Goal: Information Seeking & Learning: Learn about a topic

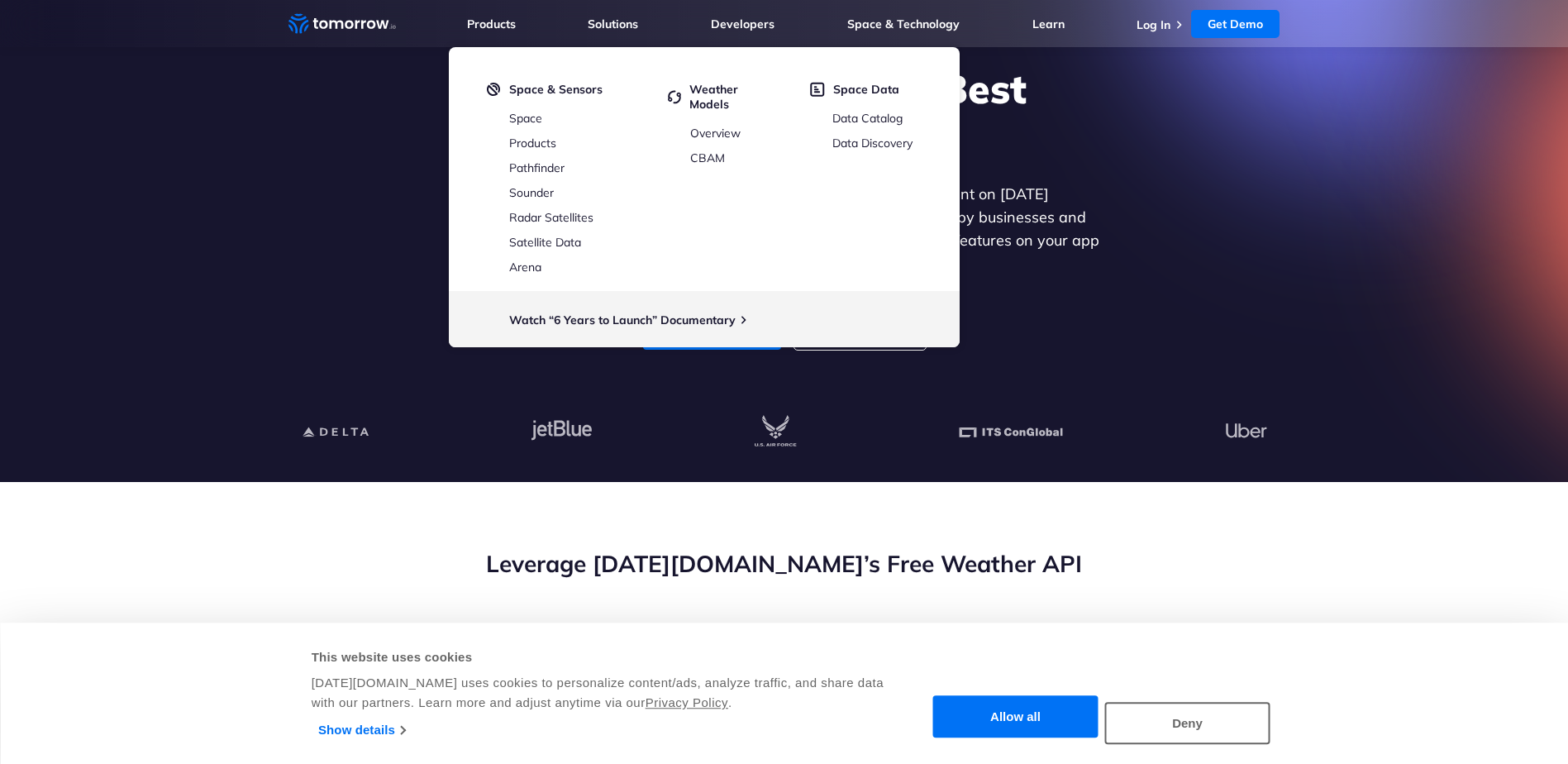
scroll to position [331, 0]
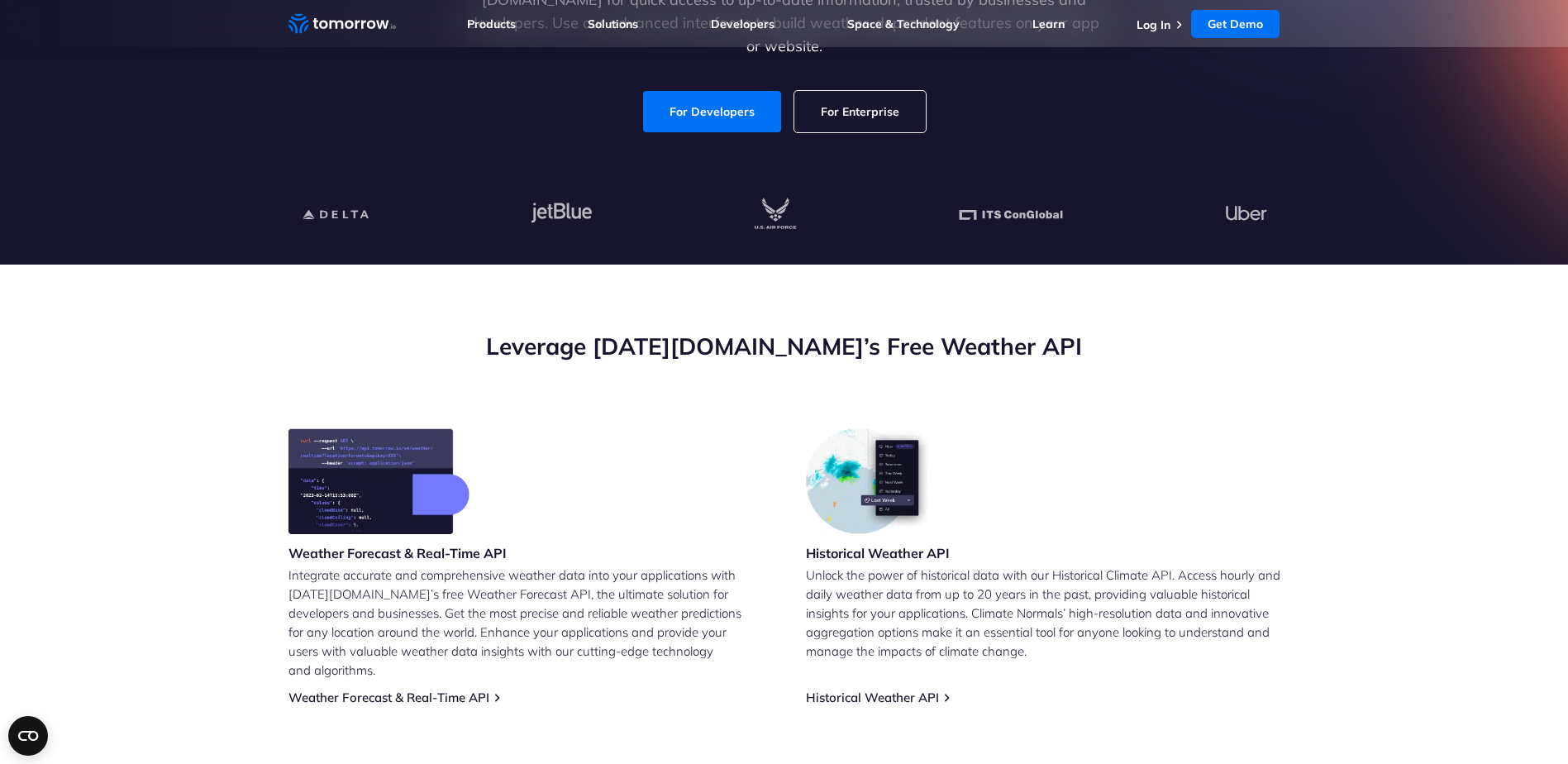
click at [1206, 471] on div "Historical Weather API Unlock the power of historical data with our Historical …" at bounding box center [1043, 567] width 475 height 277
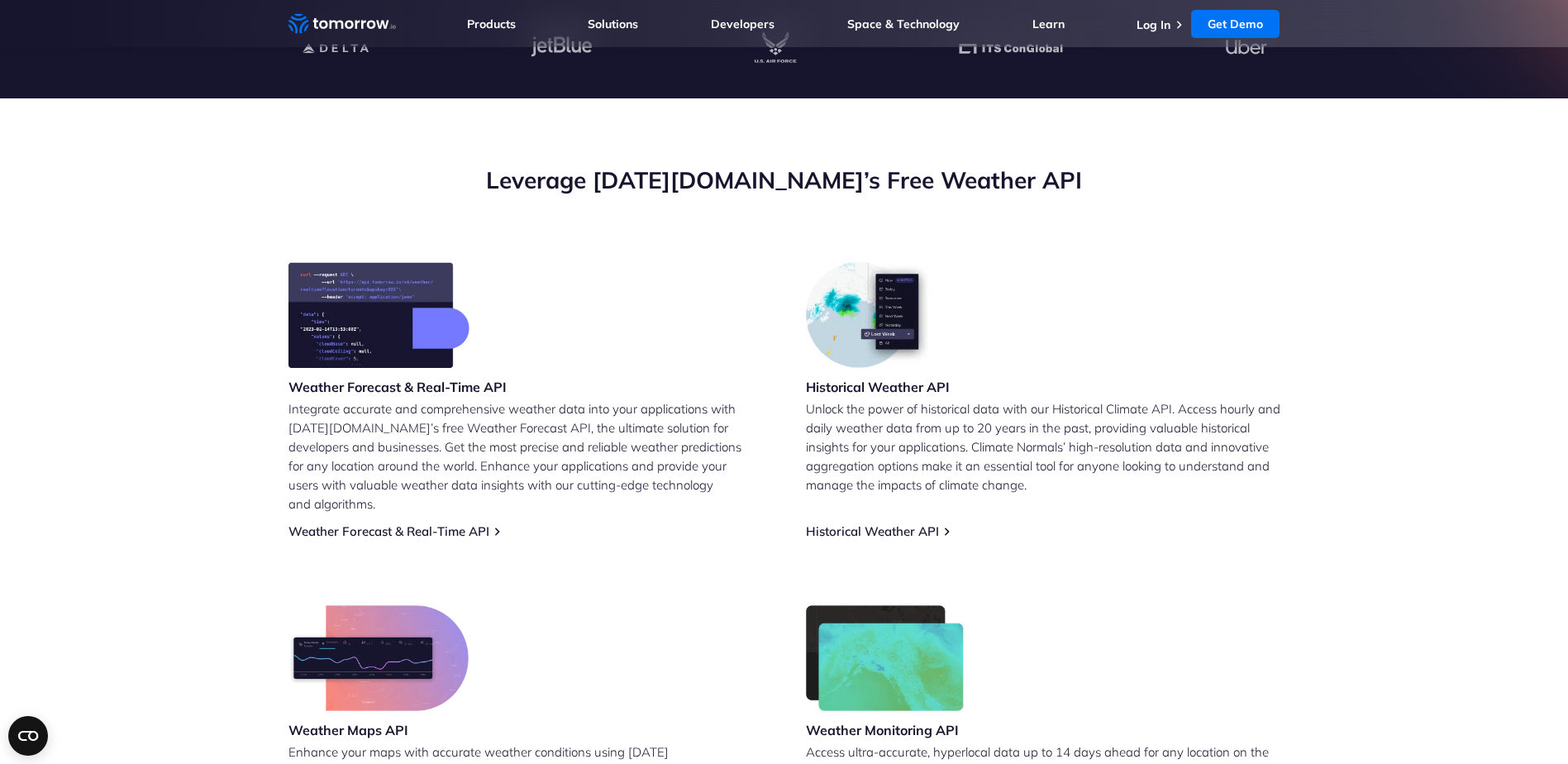
scroll to position [496, 0]
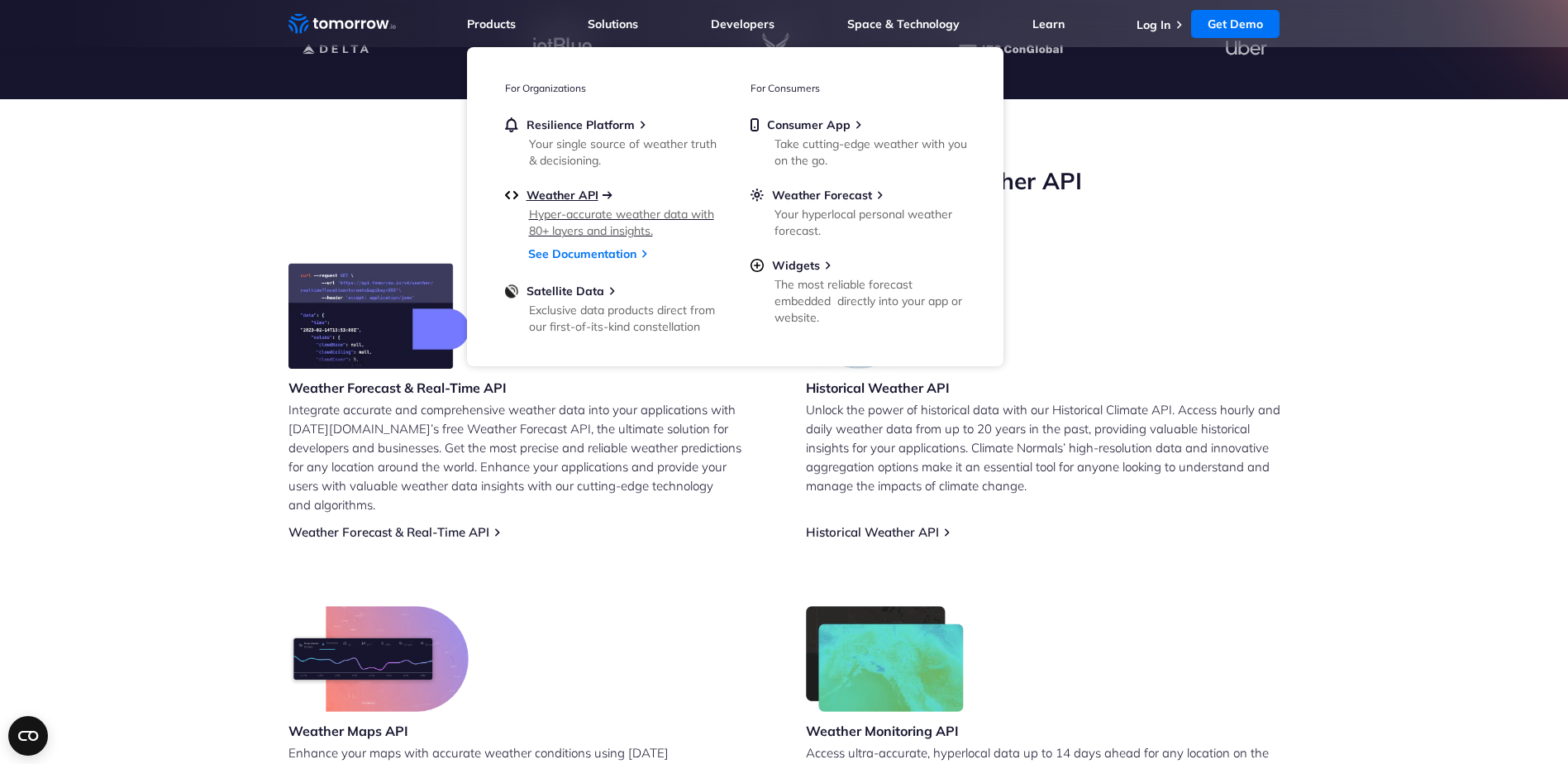
click at [567, 192] on span "Weather API" at bounding box center [562, 194] width 72 height 14
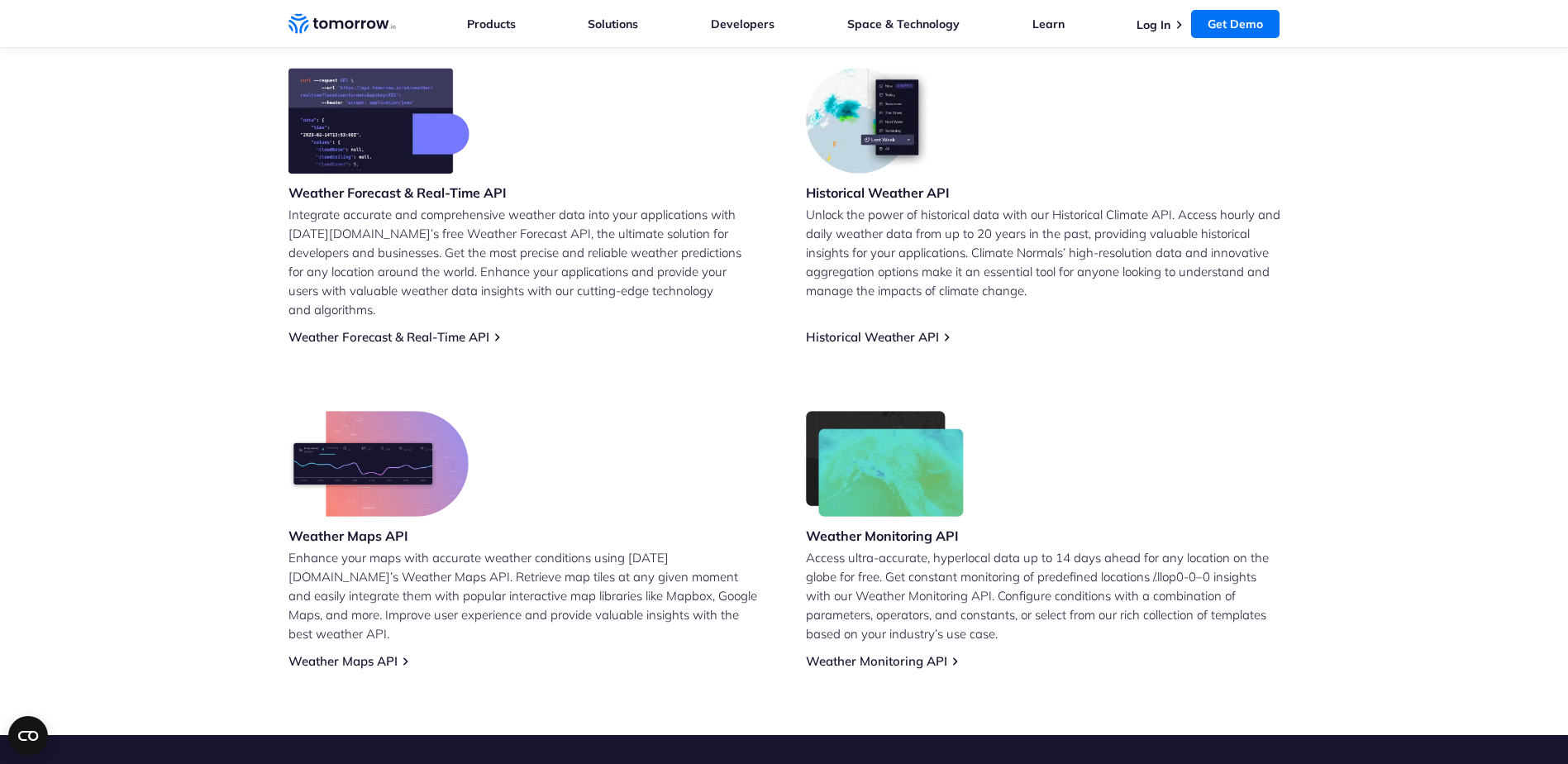
scroll to position [745, 0]
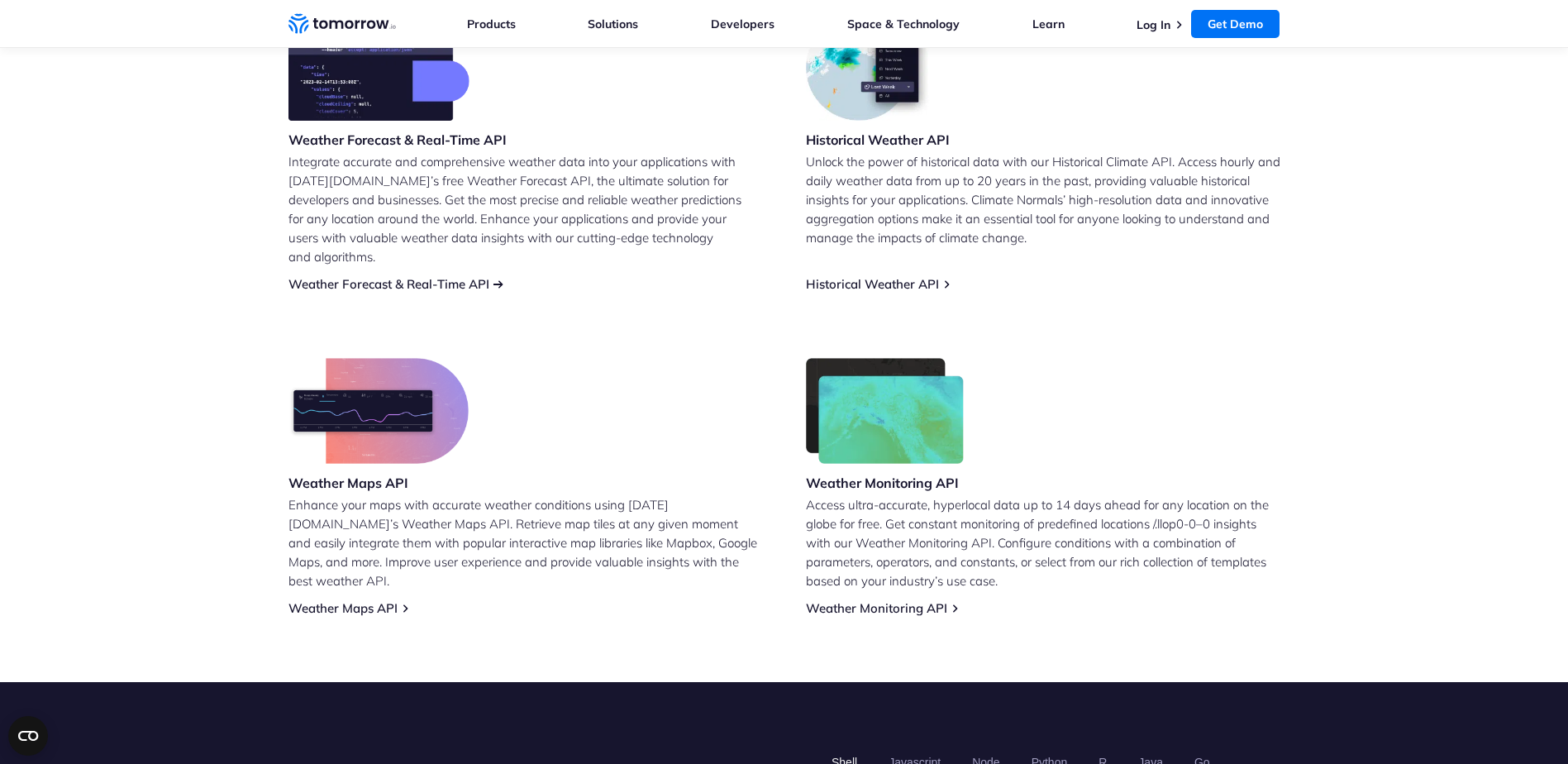
click at [385, 276] on link "Weather Forecast & Real-Time API" at bounding box center [388, 283] width 201 height 15
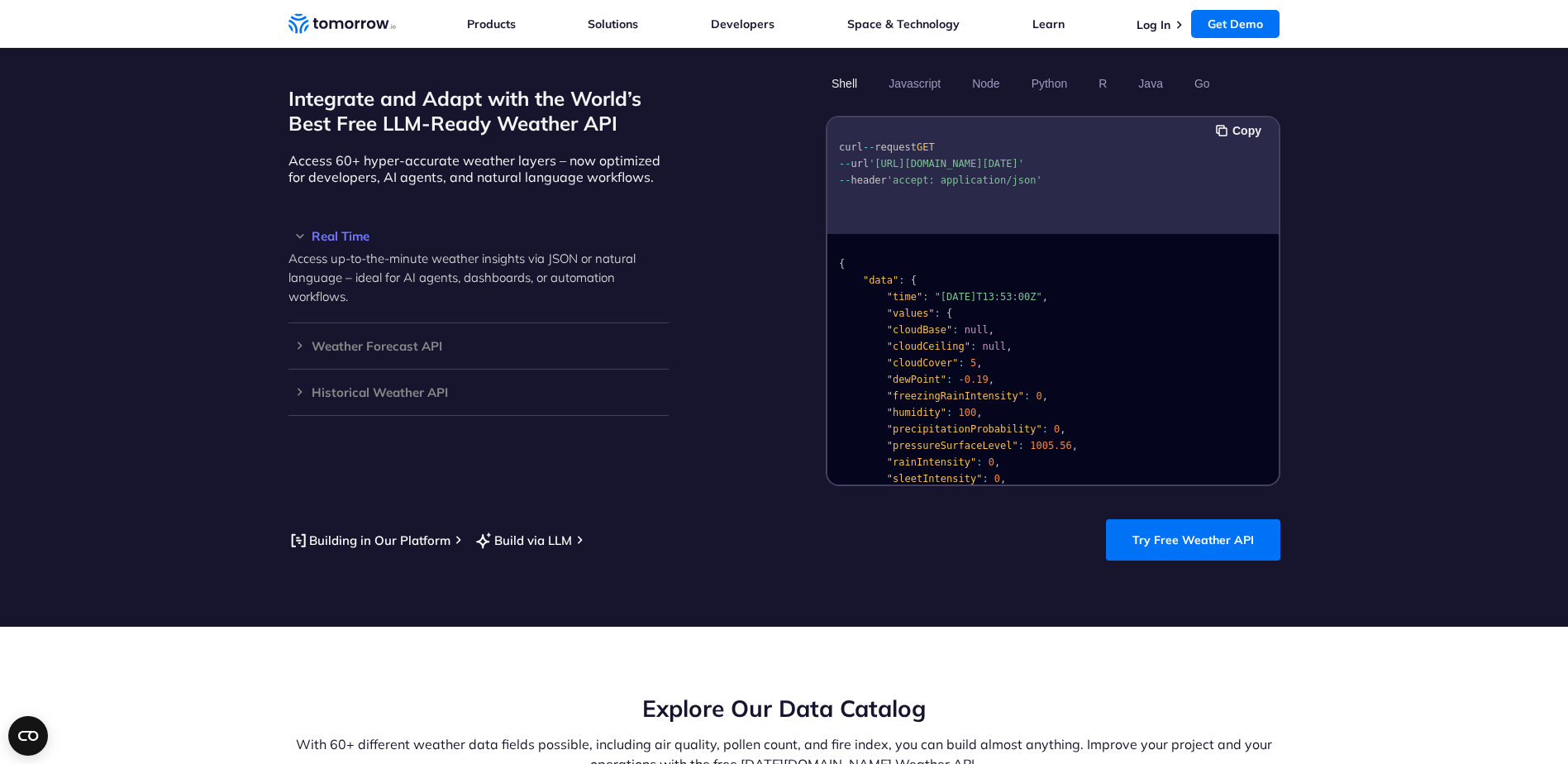
scroll to position [1428, 0]
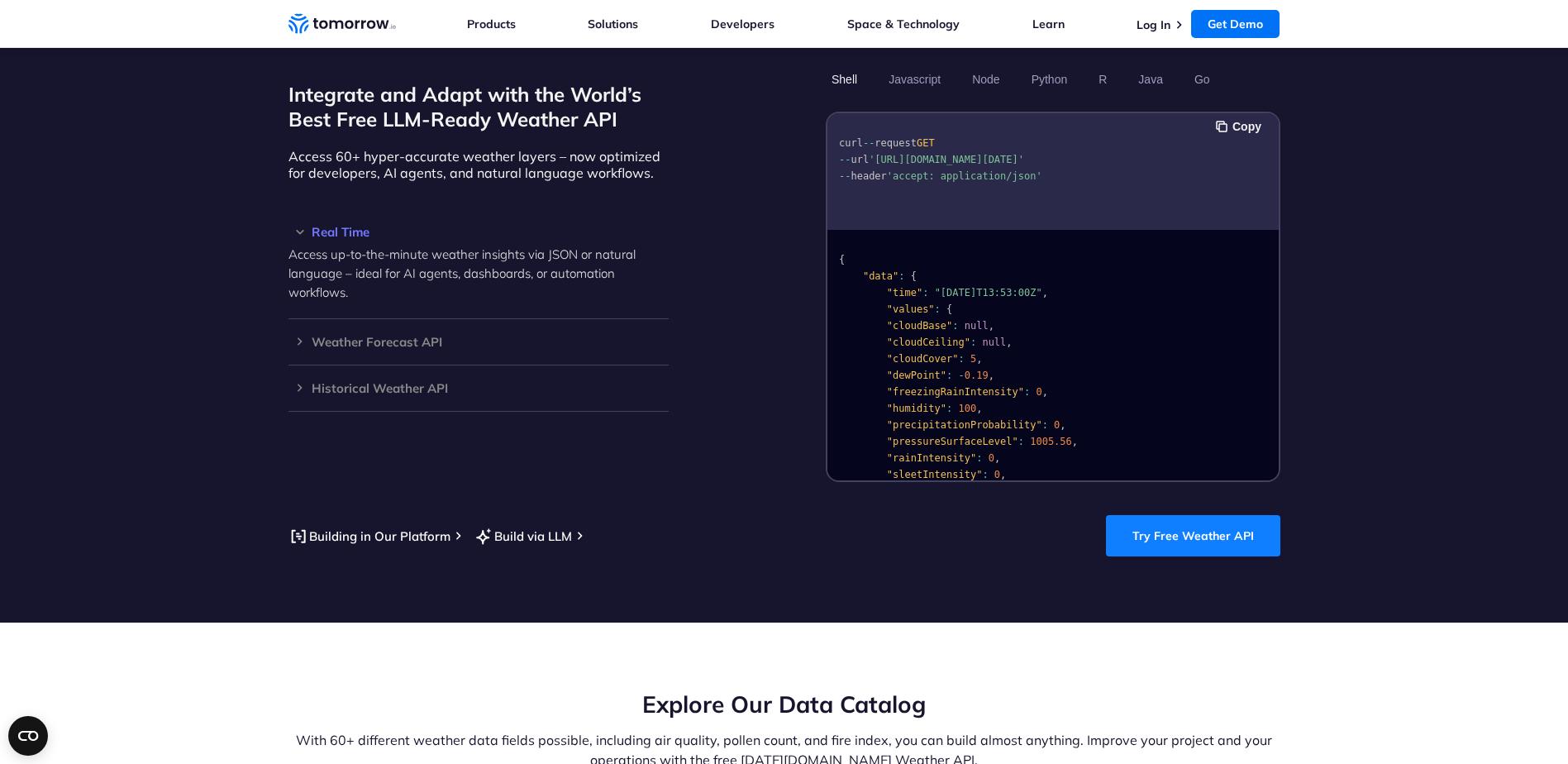
click at [1199, 515] on link "Try Free Weather API" at bounding box center [1193, 535] width 175 height 41
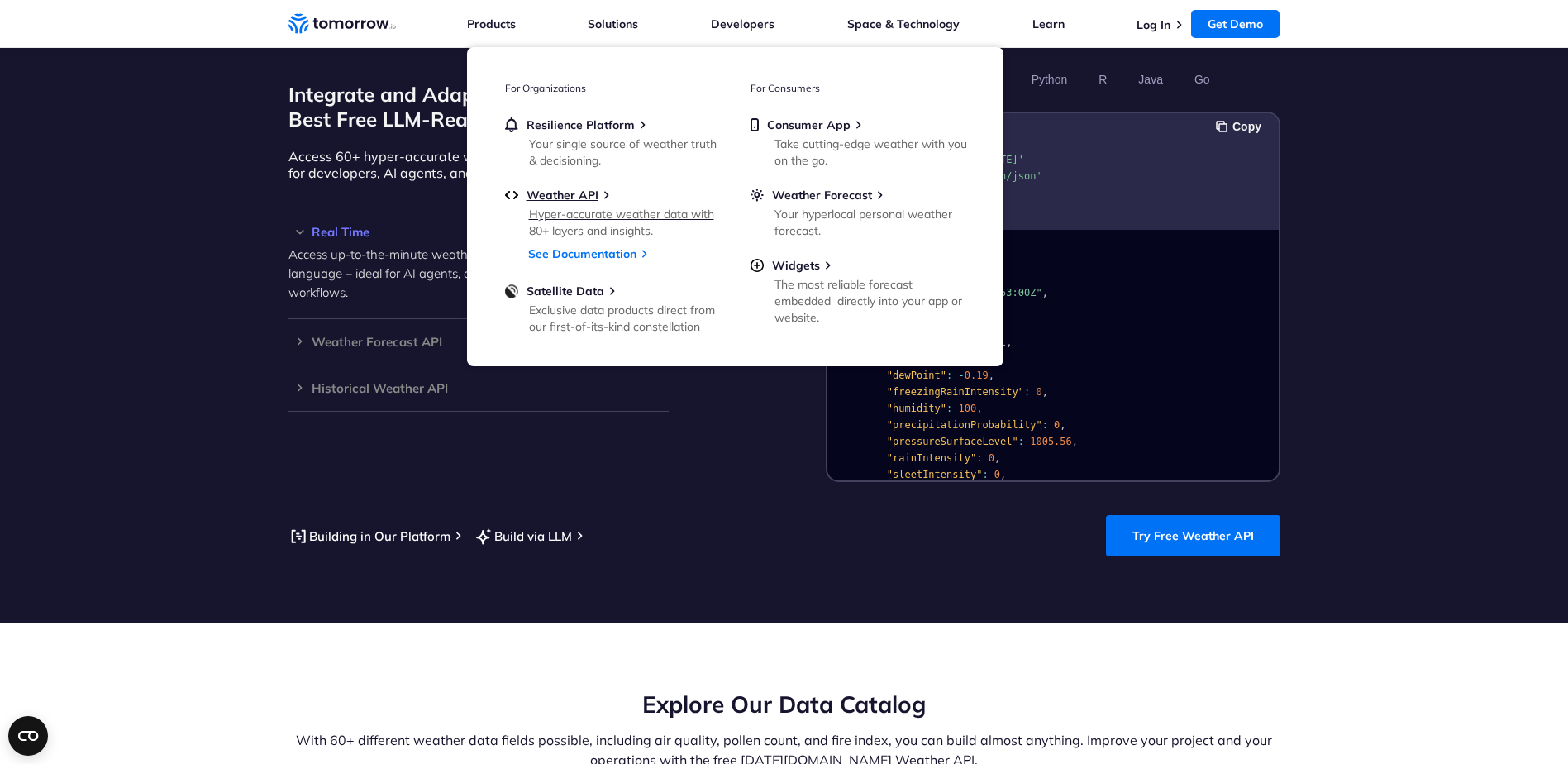
click at [506, 196] on img at bounding box center [512, 194] width 13 height 14
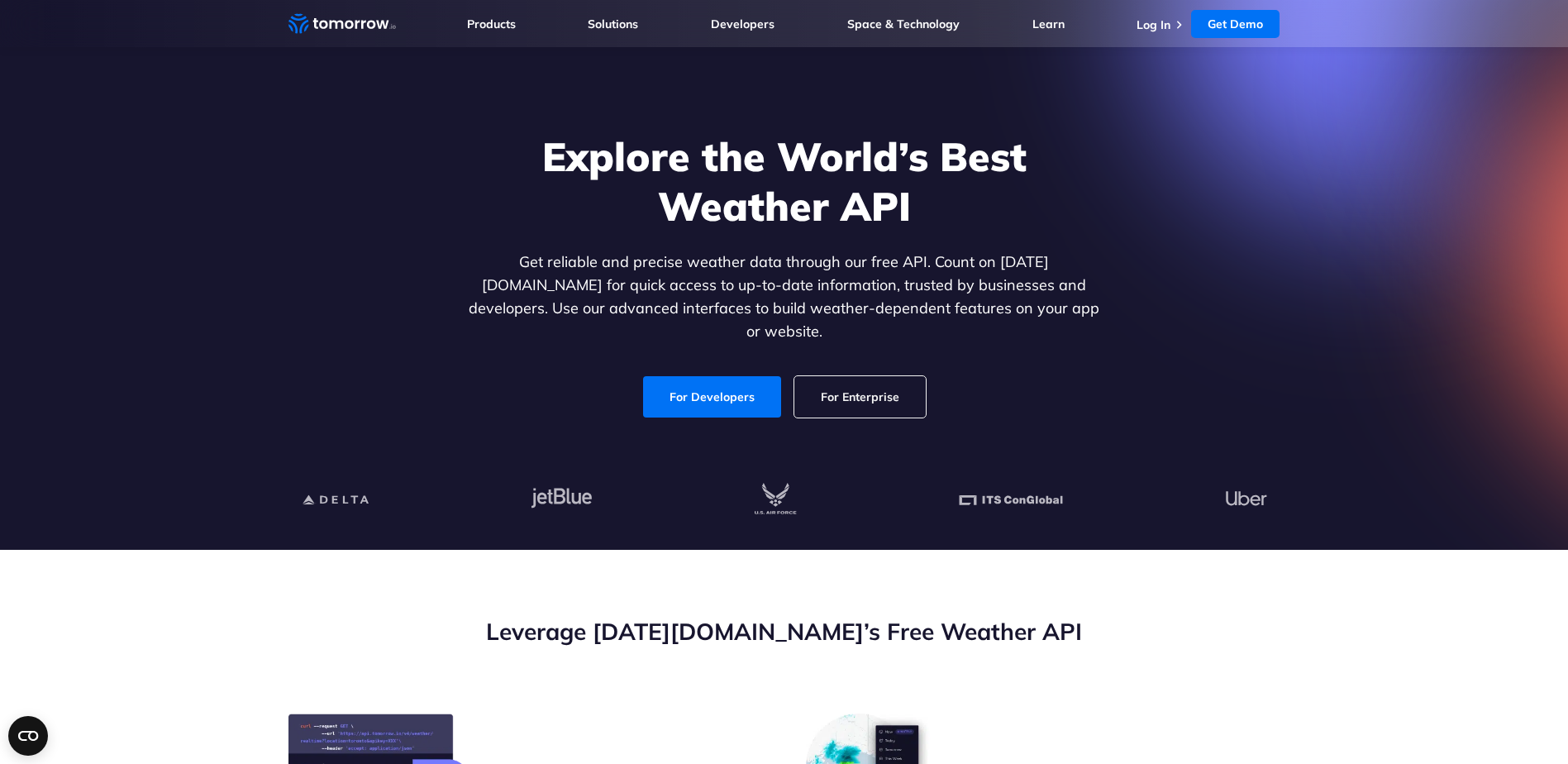
scroll to position [83, 0]
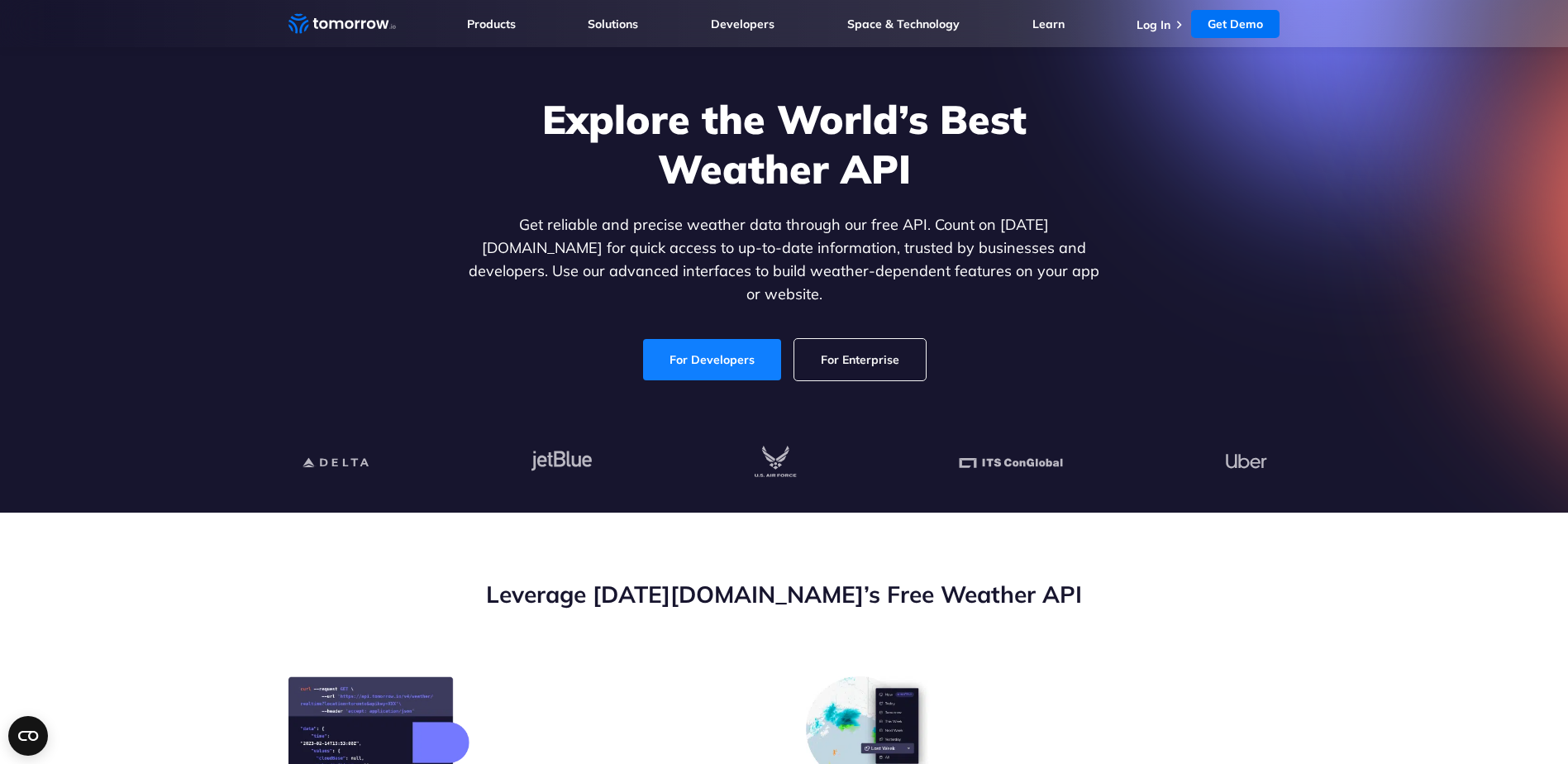
click at [707, 339] on link "For Developers" at bounding box center [712, 359] width 138 height 41
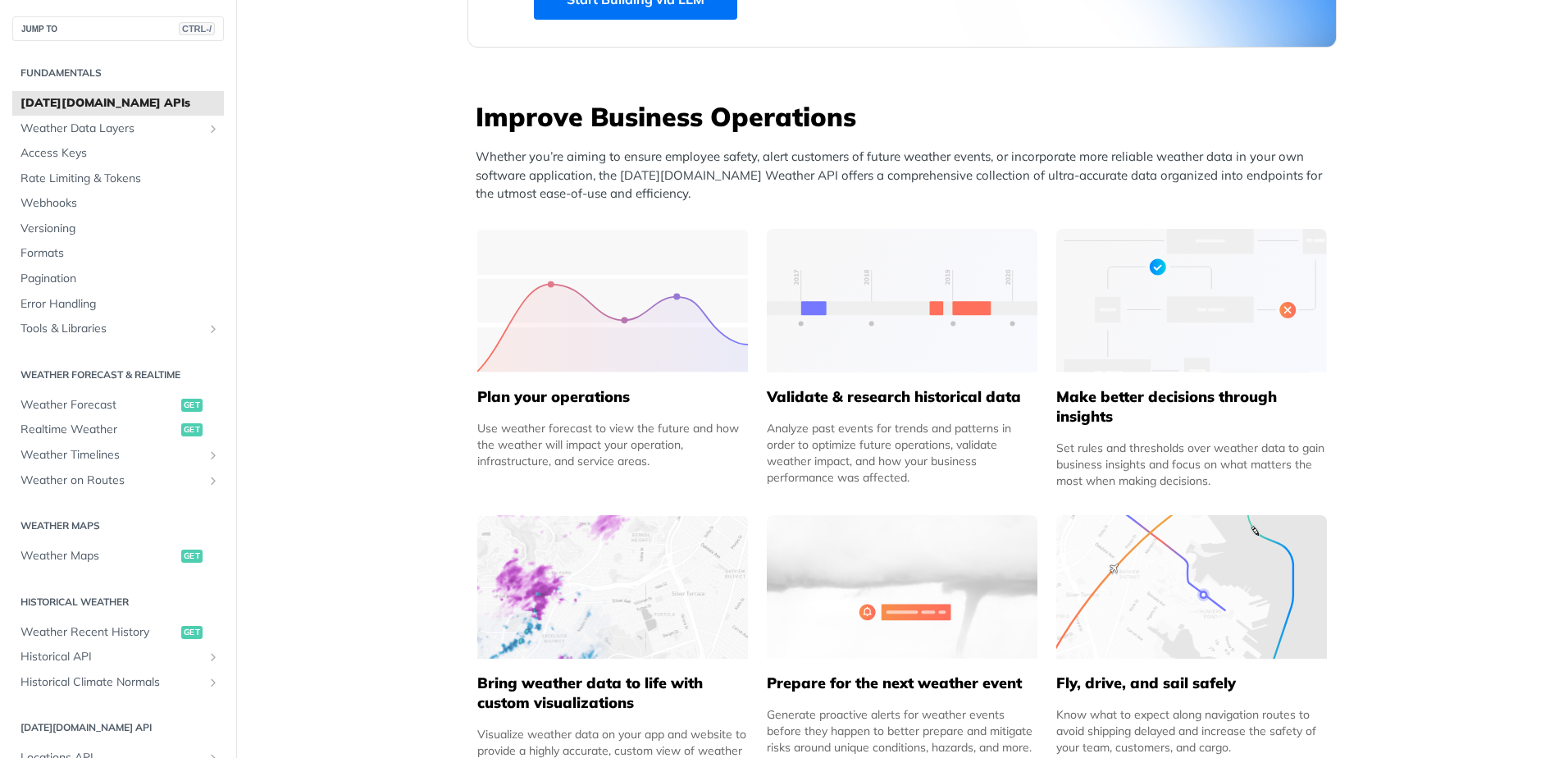
scroll to position [656, 0]
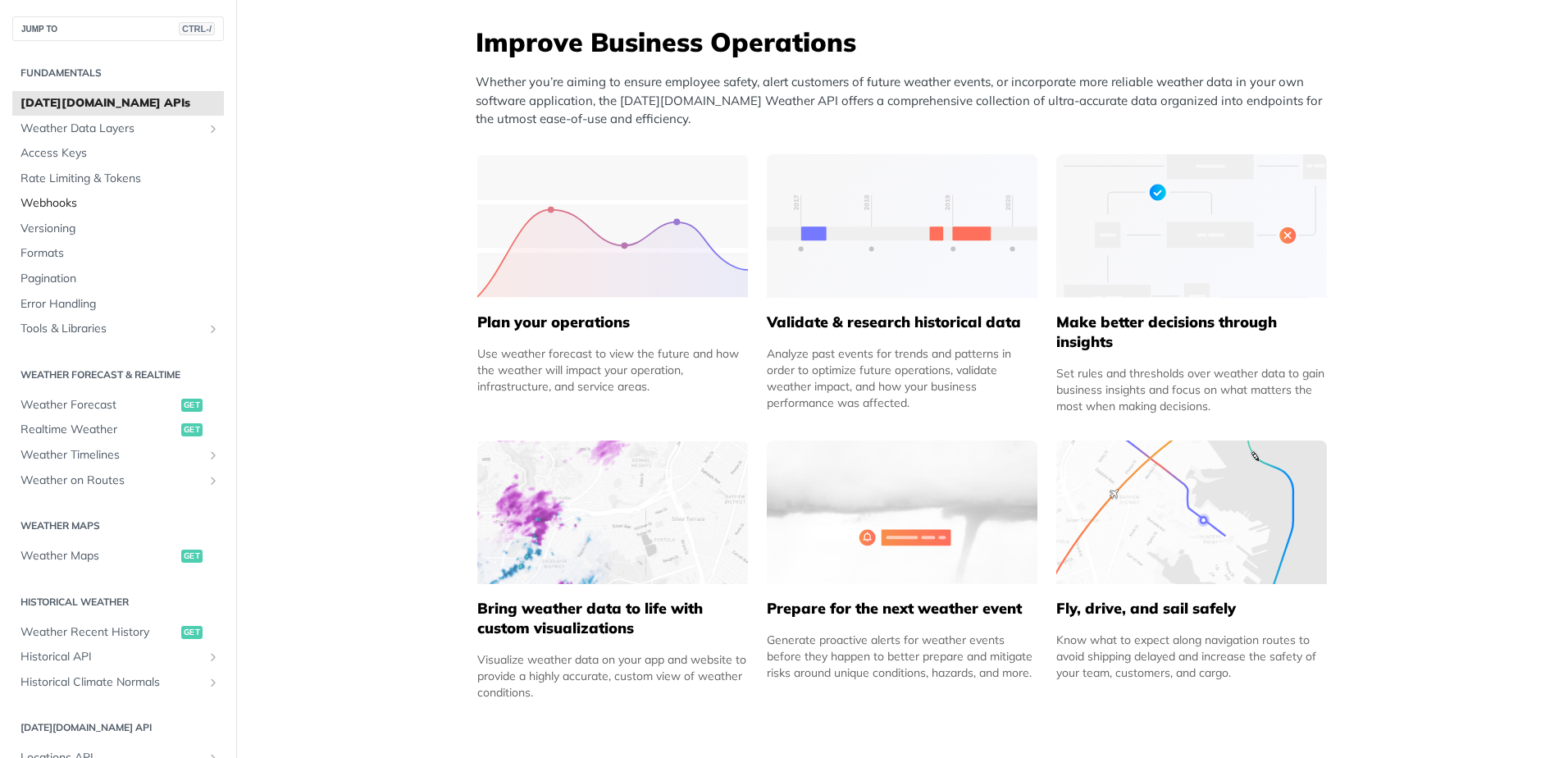
click at [68, 207] on span "Webhooks" at bounding box center [120, 203] width 199 height 16
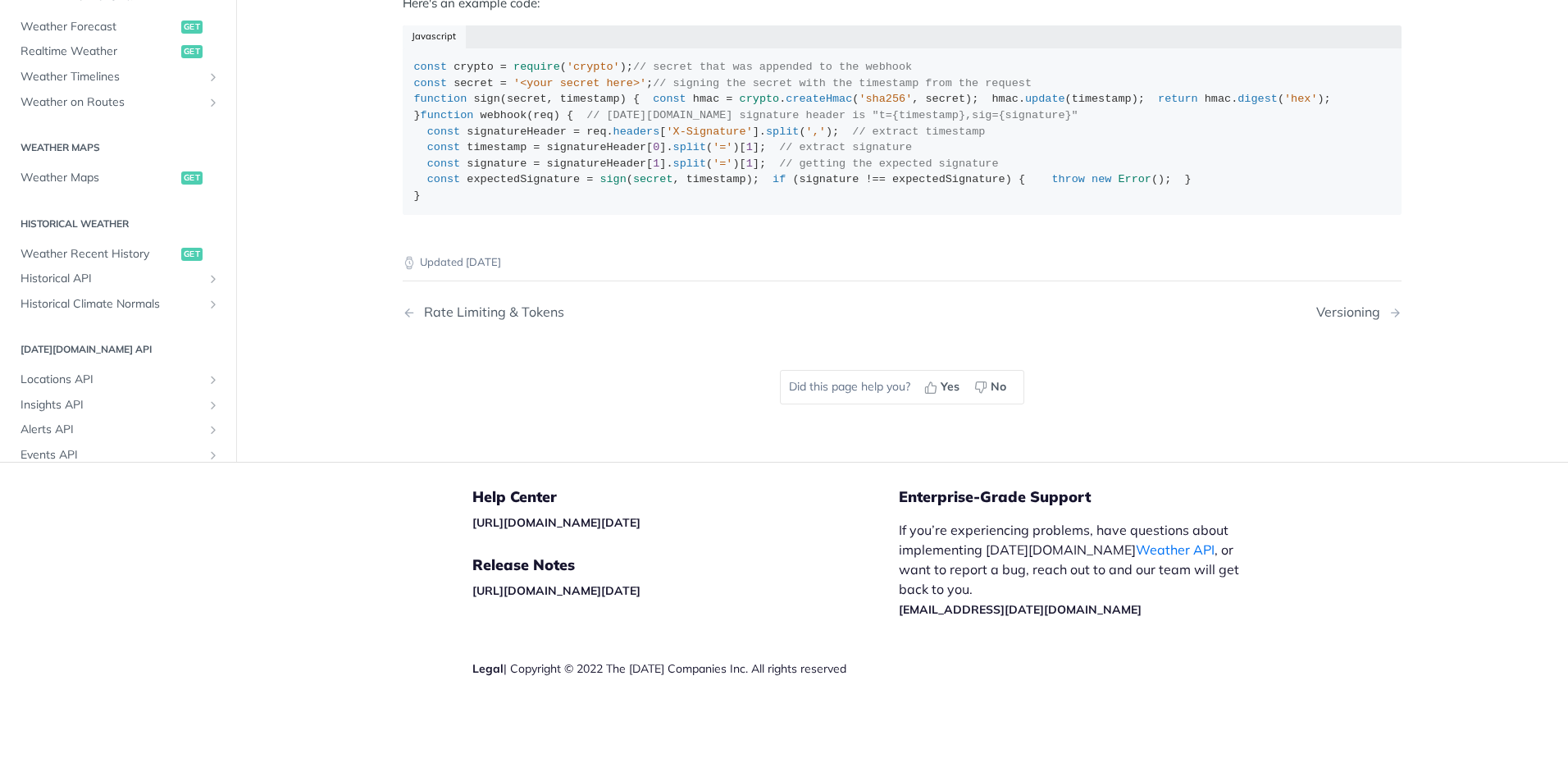
scroll to position [164, 0]
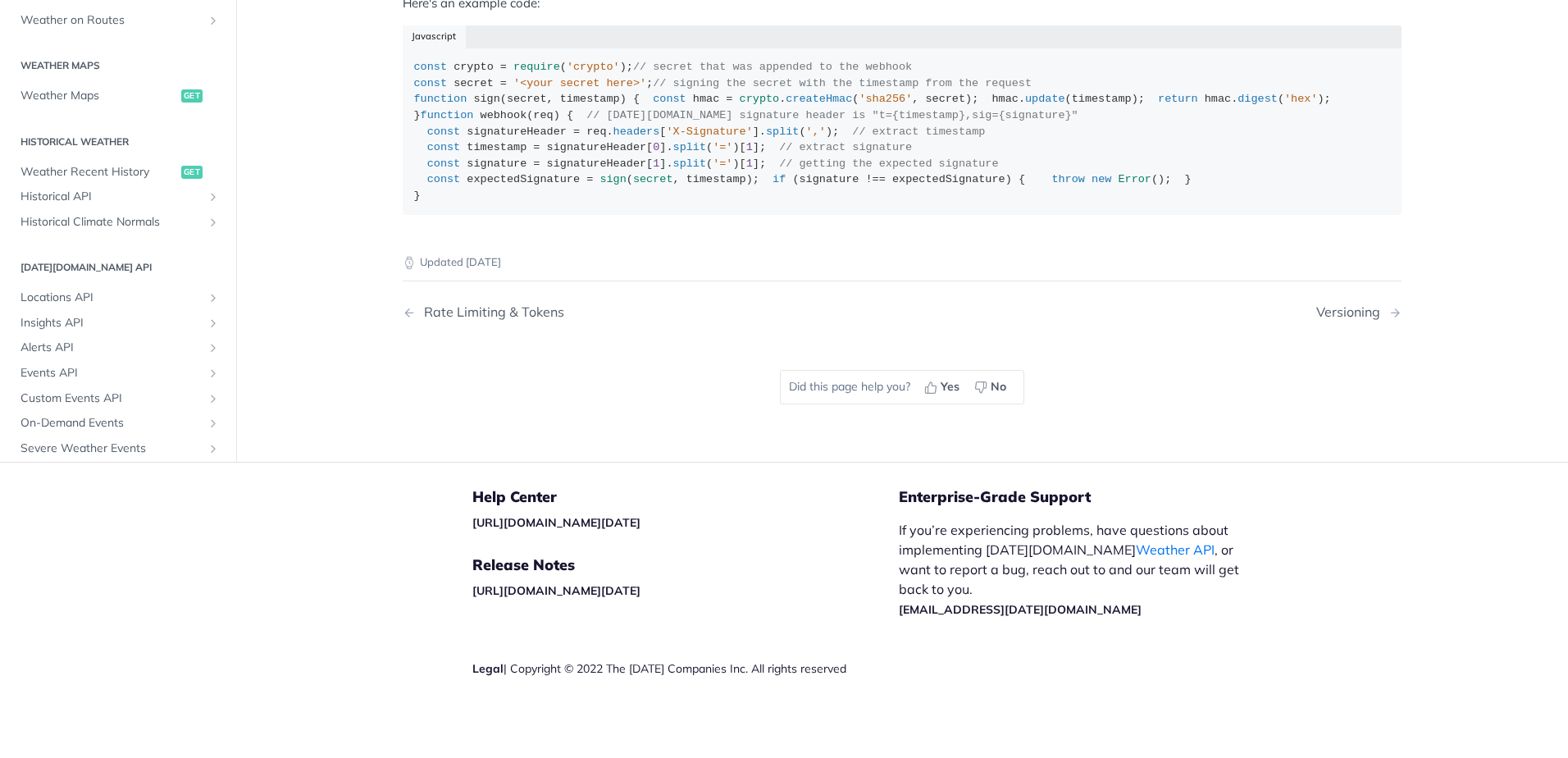
click at [59, 110] on section "Weather Maps Weather Maps get" at bounding box center [118, 79] width 212 height 60
click at [62, 104] on span "Weather Maps" at bounding box center [99, 95] width 156 height 16
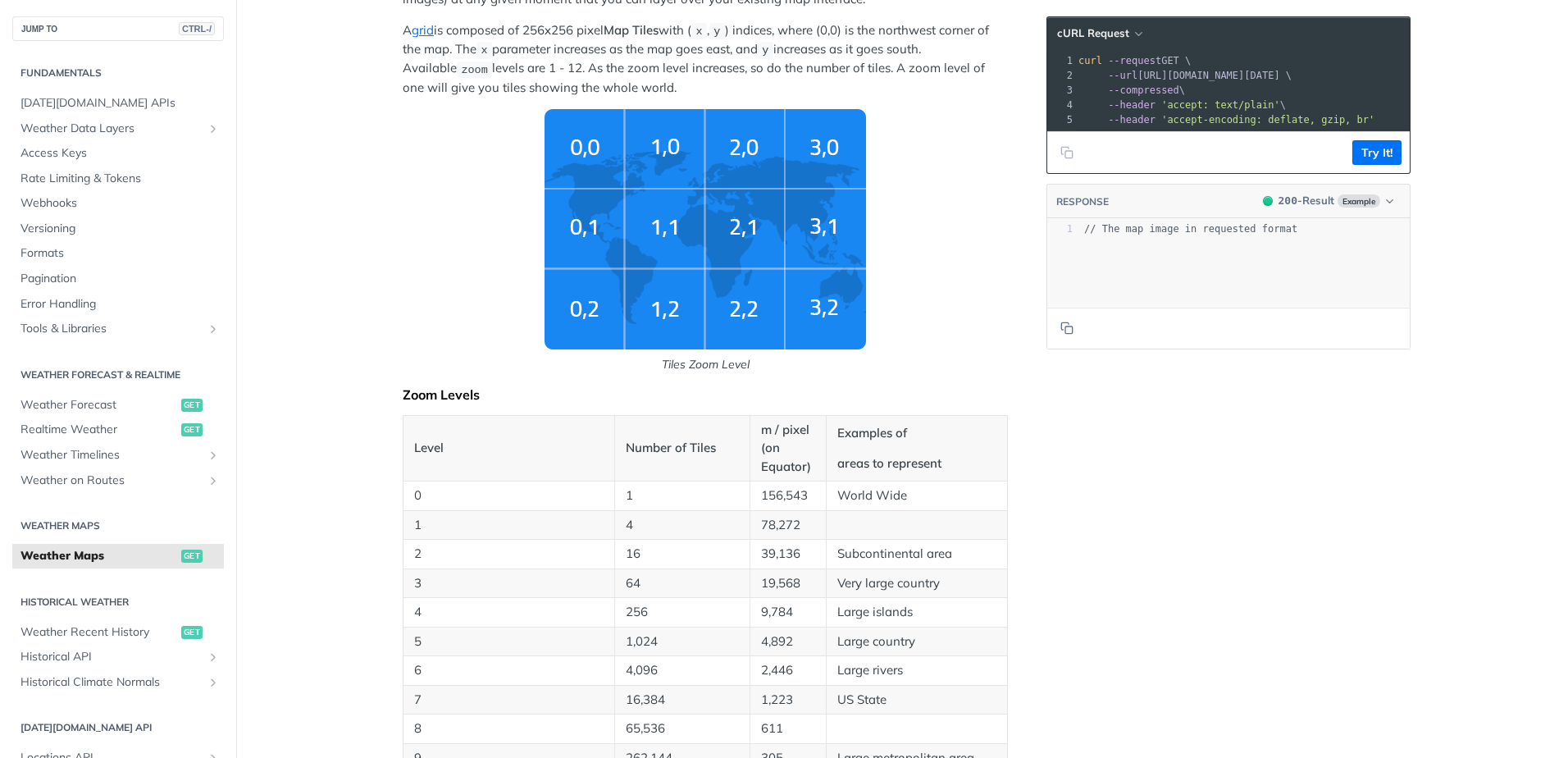
scroll to position [328, 0]
